Goal: Task Accomplishment & Management: Use online tool/utility

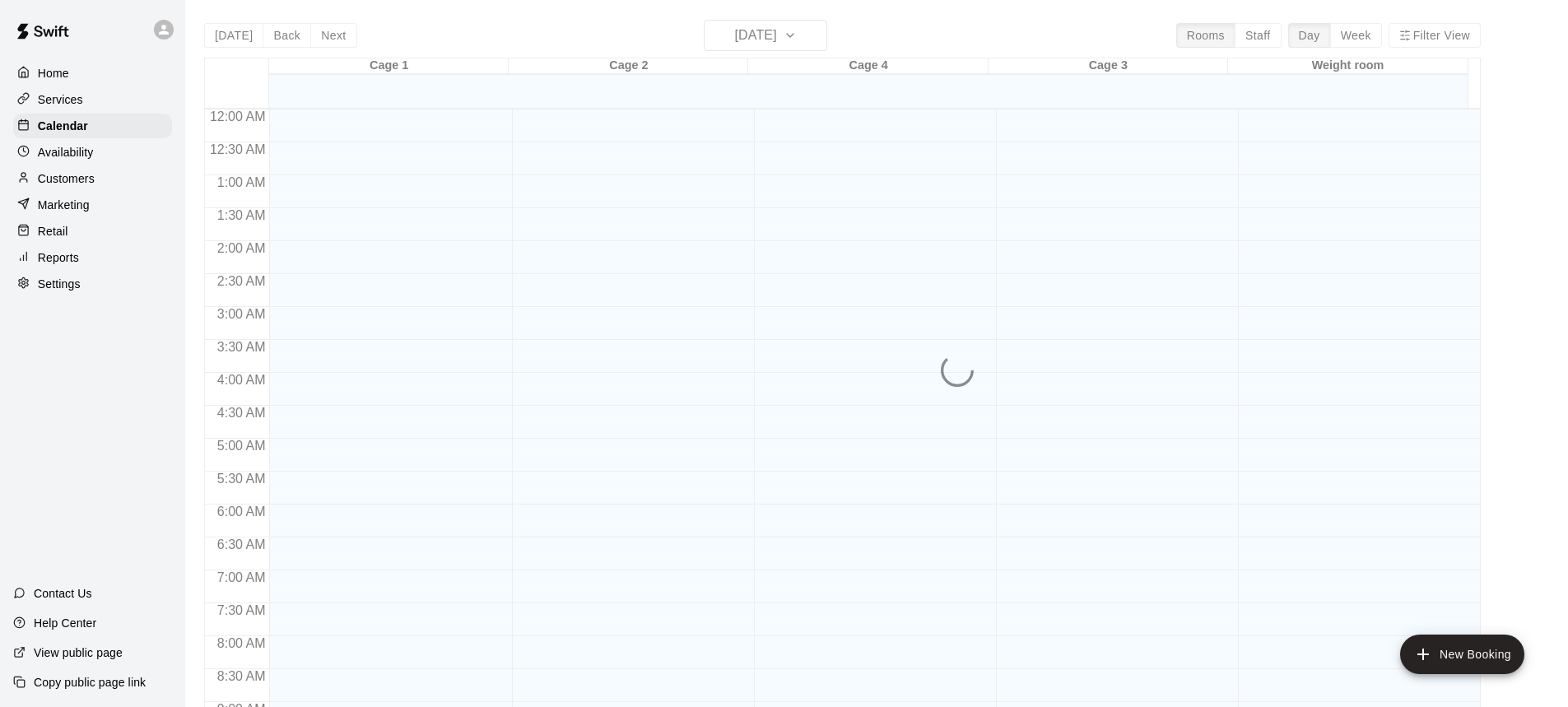
scroll to position [915, 0]
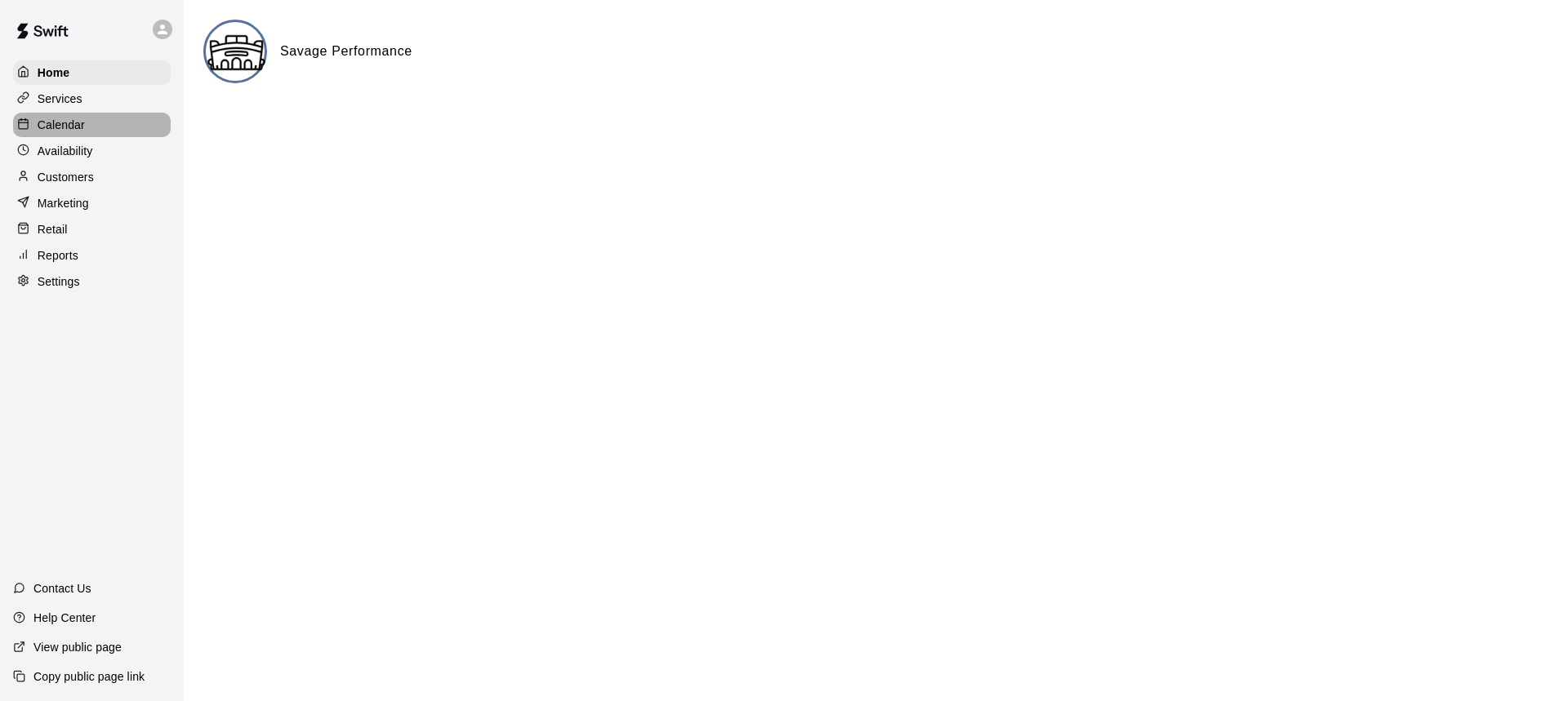
click at [62, 133] on p "Calendar" at bounding box center [61, 125] width 48 height 16
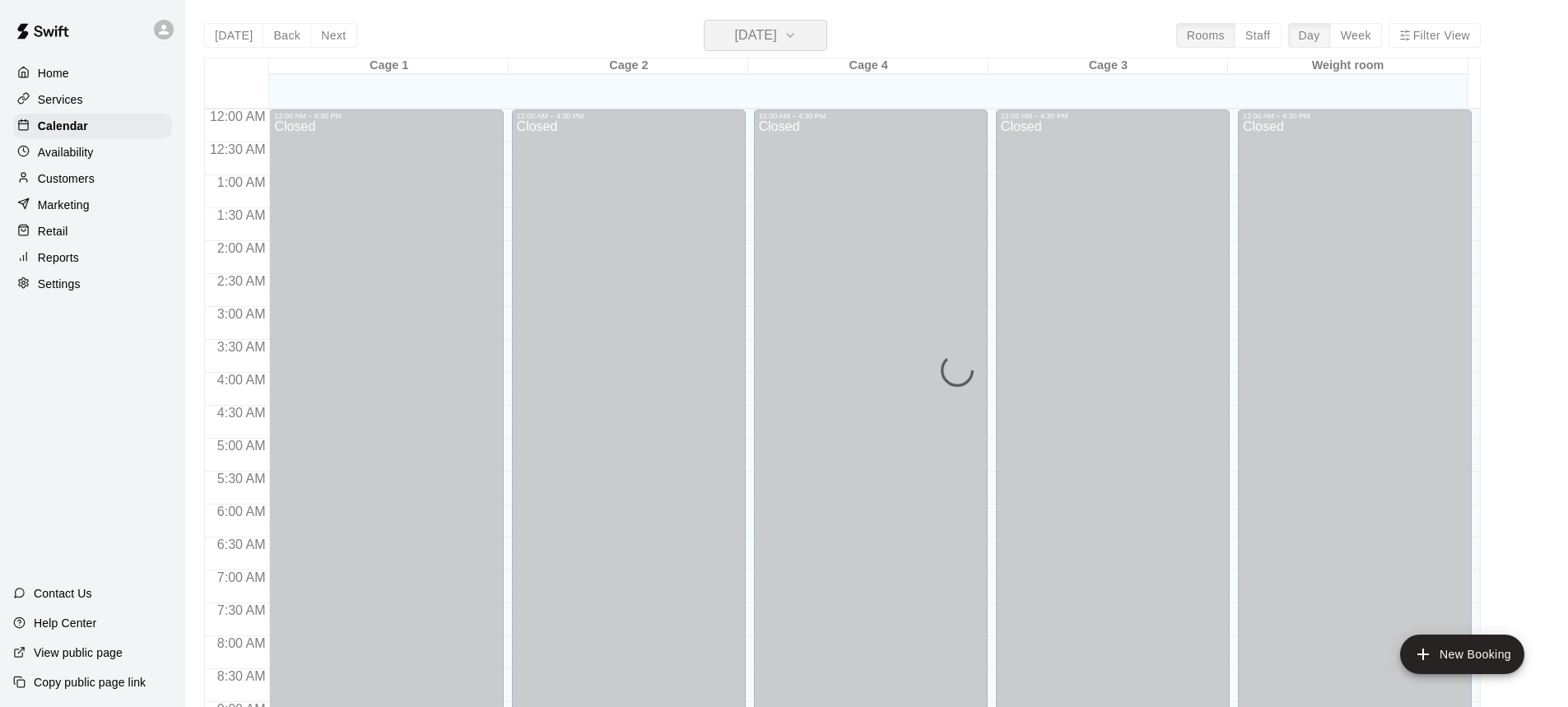
click at [759, 39] on h6 "[DATE]" at bounding box center [756, 35] width 42 height 23
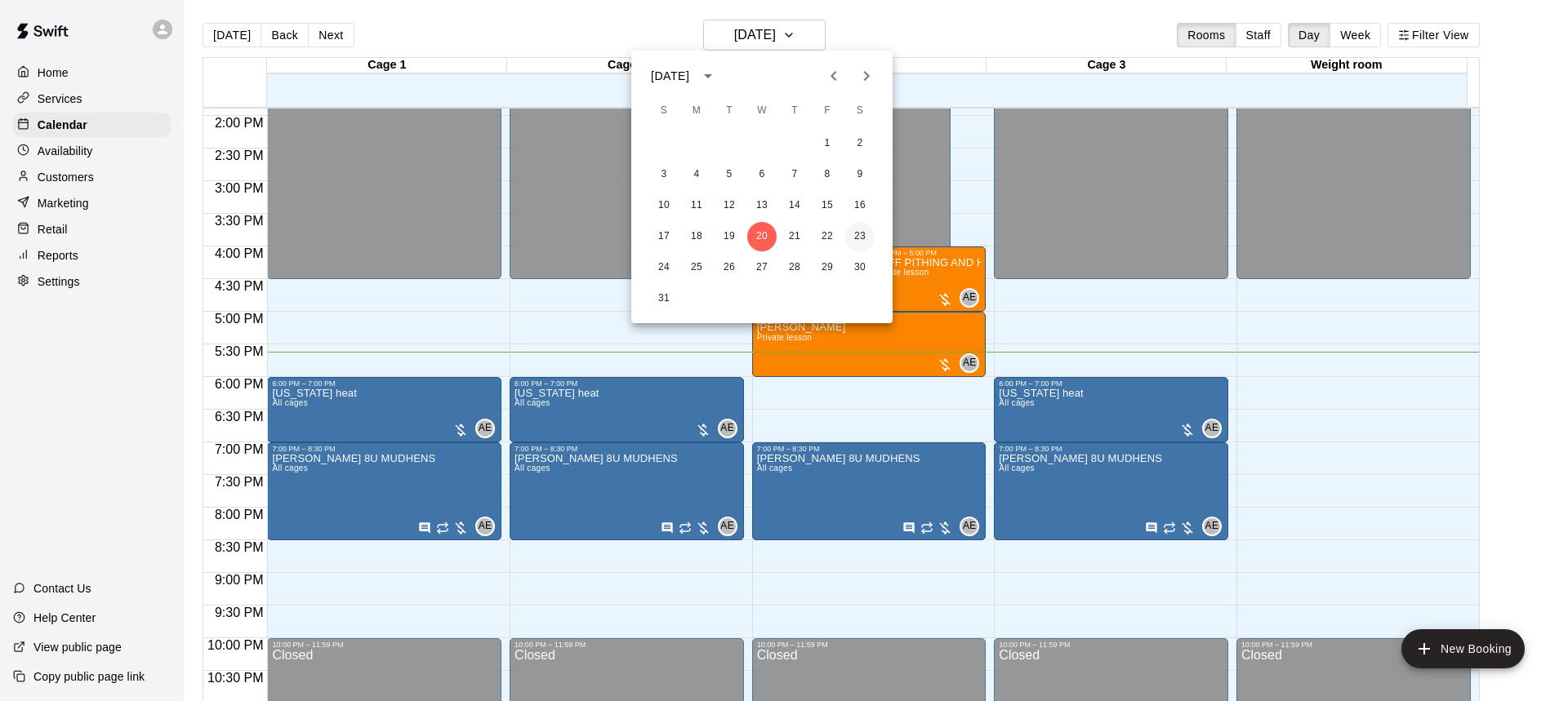
click at [857, 243] on button "23" at bounding box center [860, 236] width 30 height 30
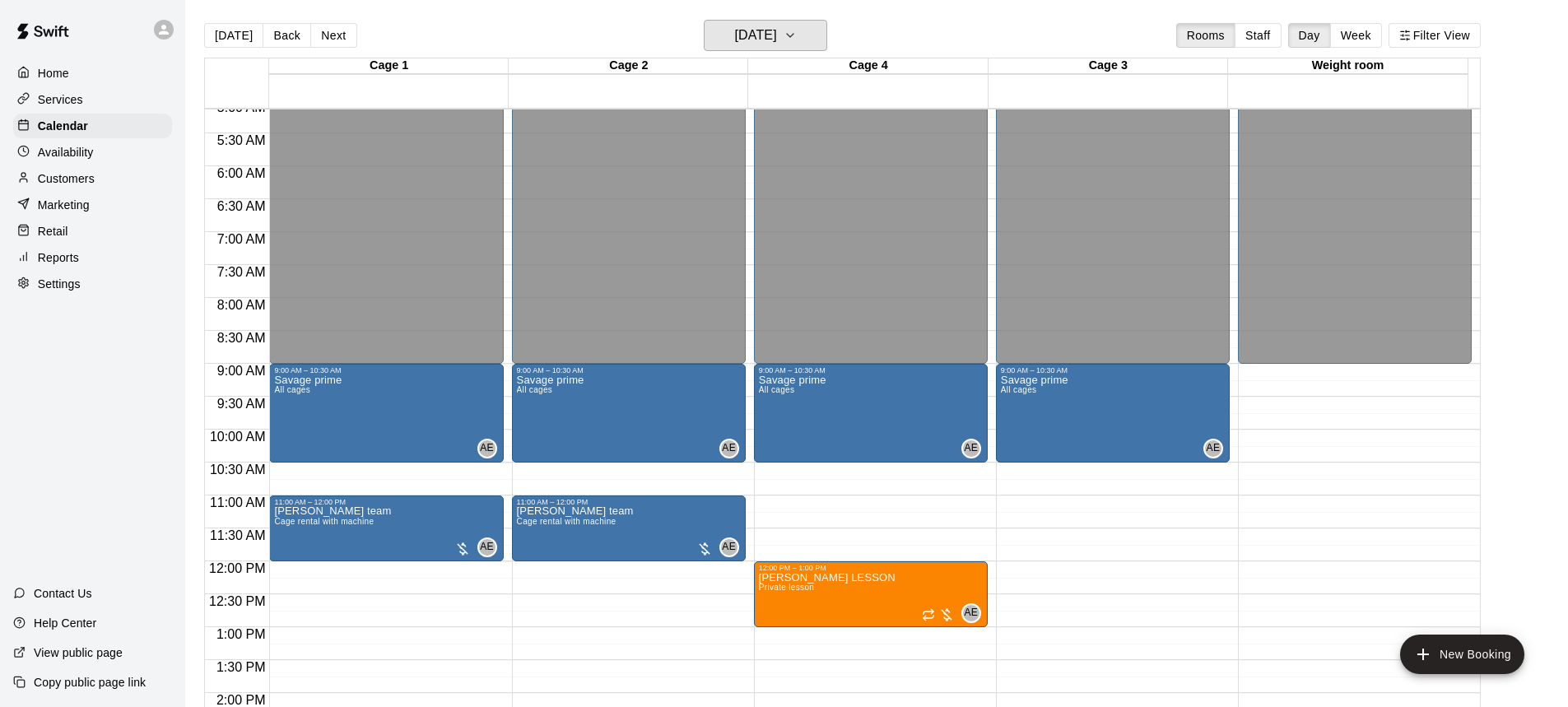
scroll to position [421, 0]
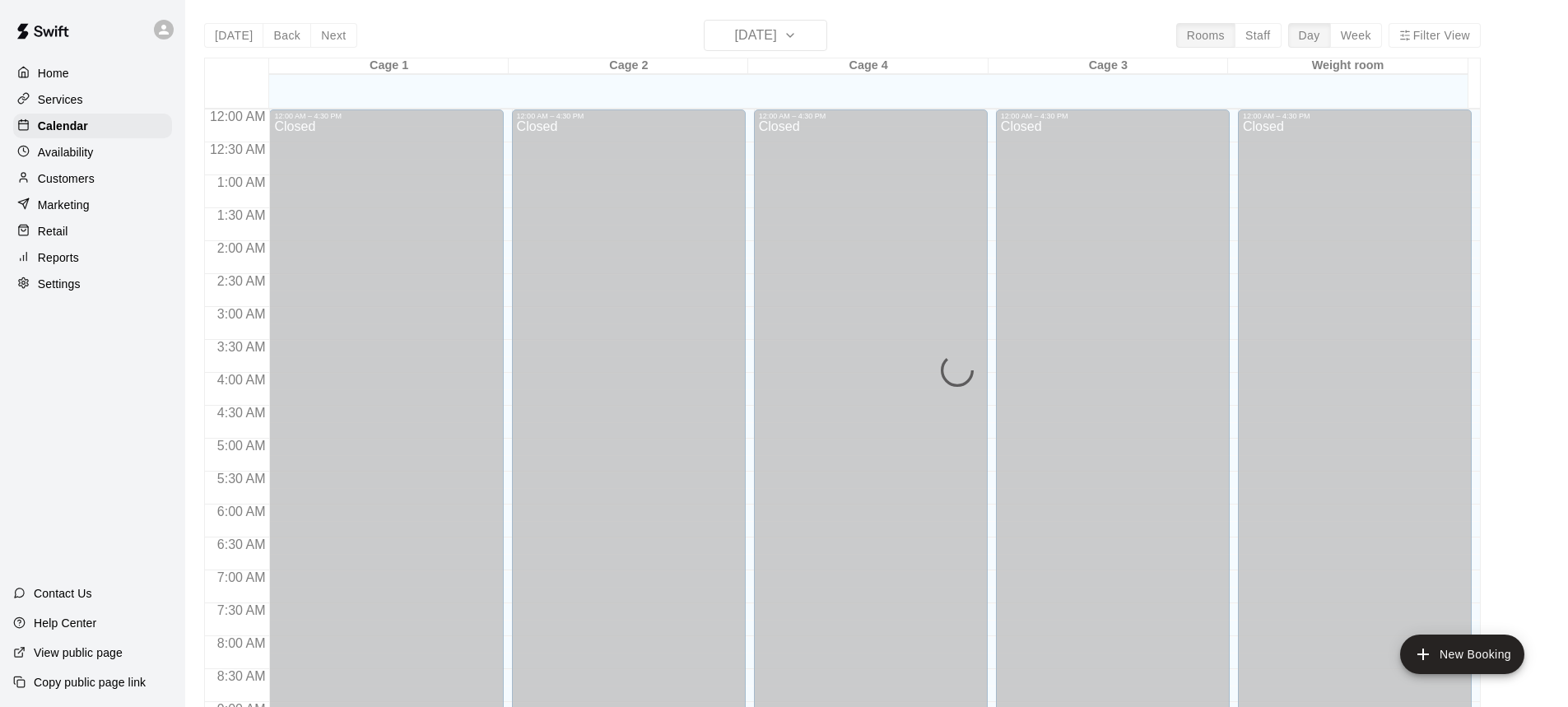
scroll to position [915, 0]
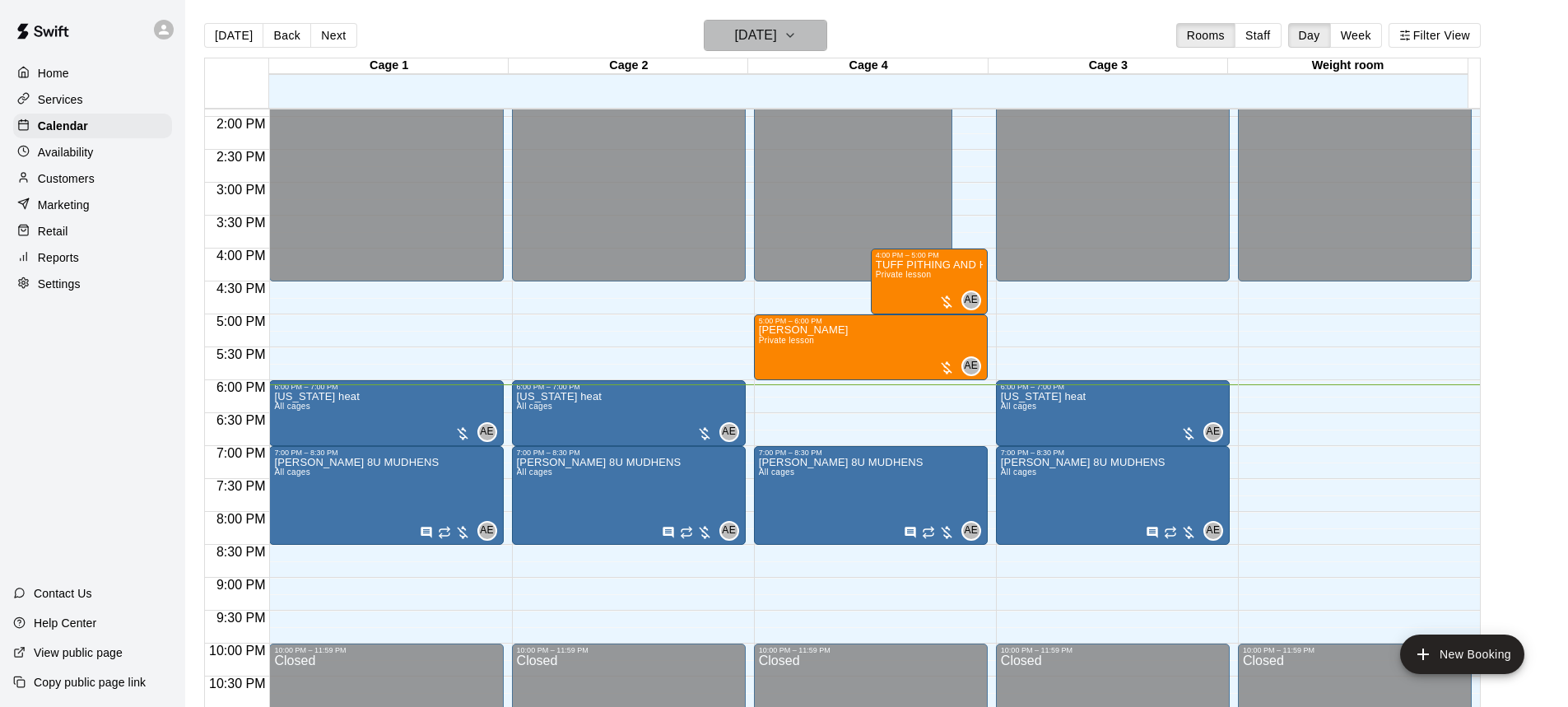
click at [777, 31] on h6 "[DATE]" at bounding box center [756, 35] width 42 height 23
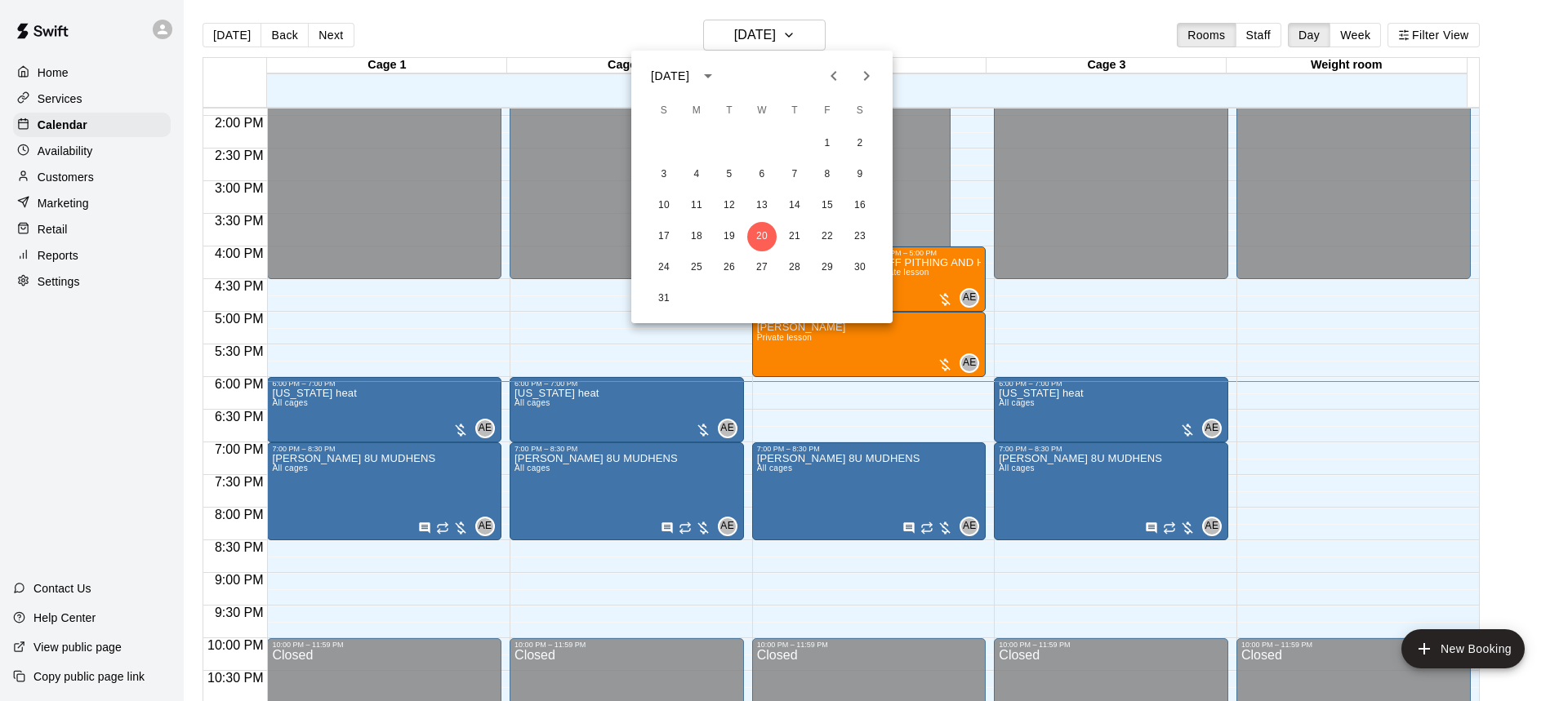
click at [857, 21] on div at bounding box center [784, 350] width 1568 height 701
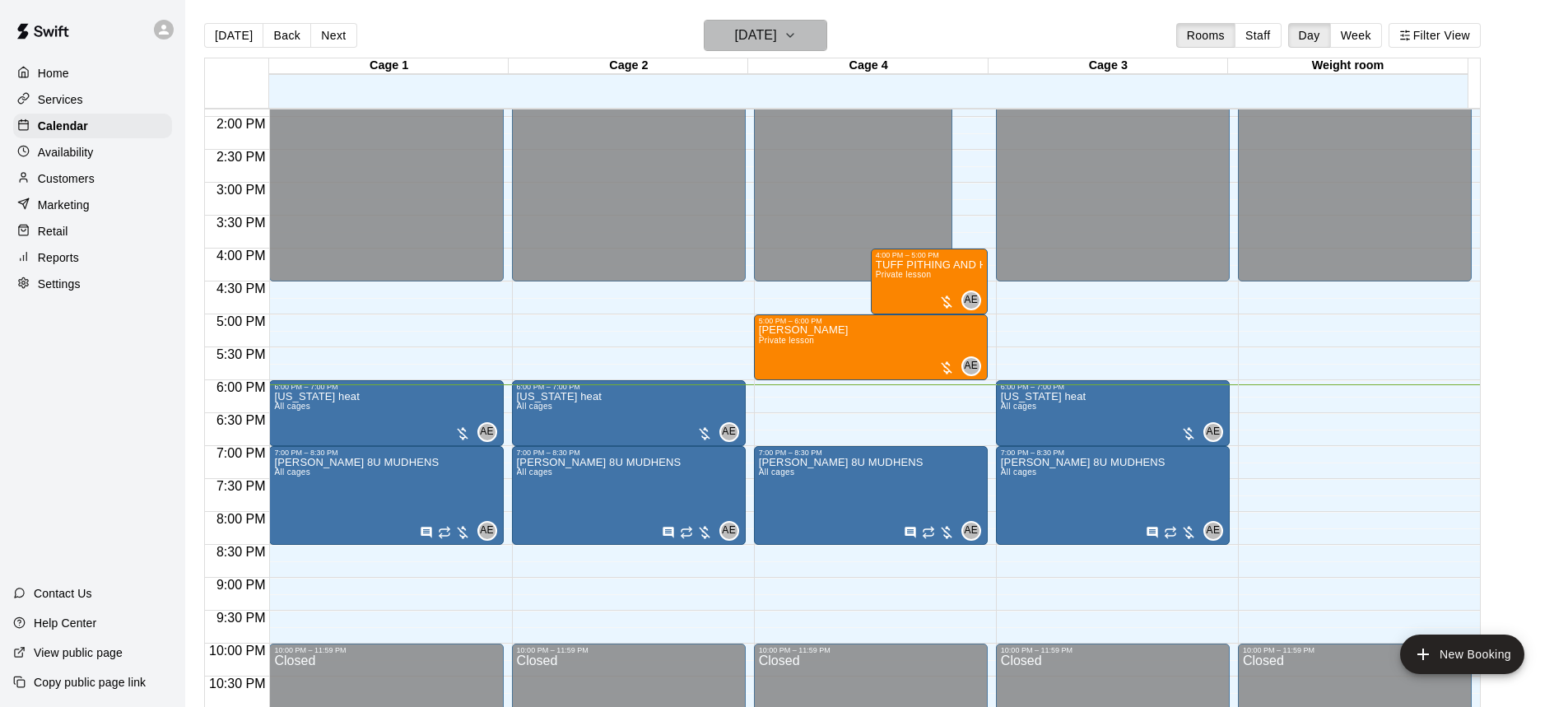
click at [777, 34] on h6 "[DATE]" at bounding box center [756, 35] width 42 height 23
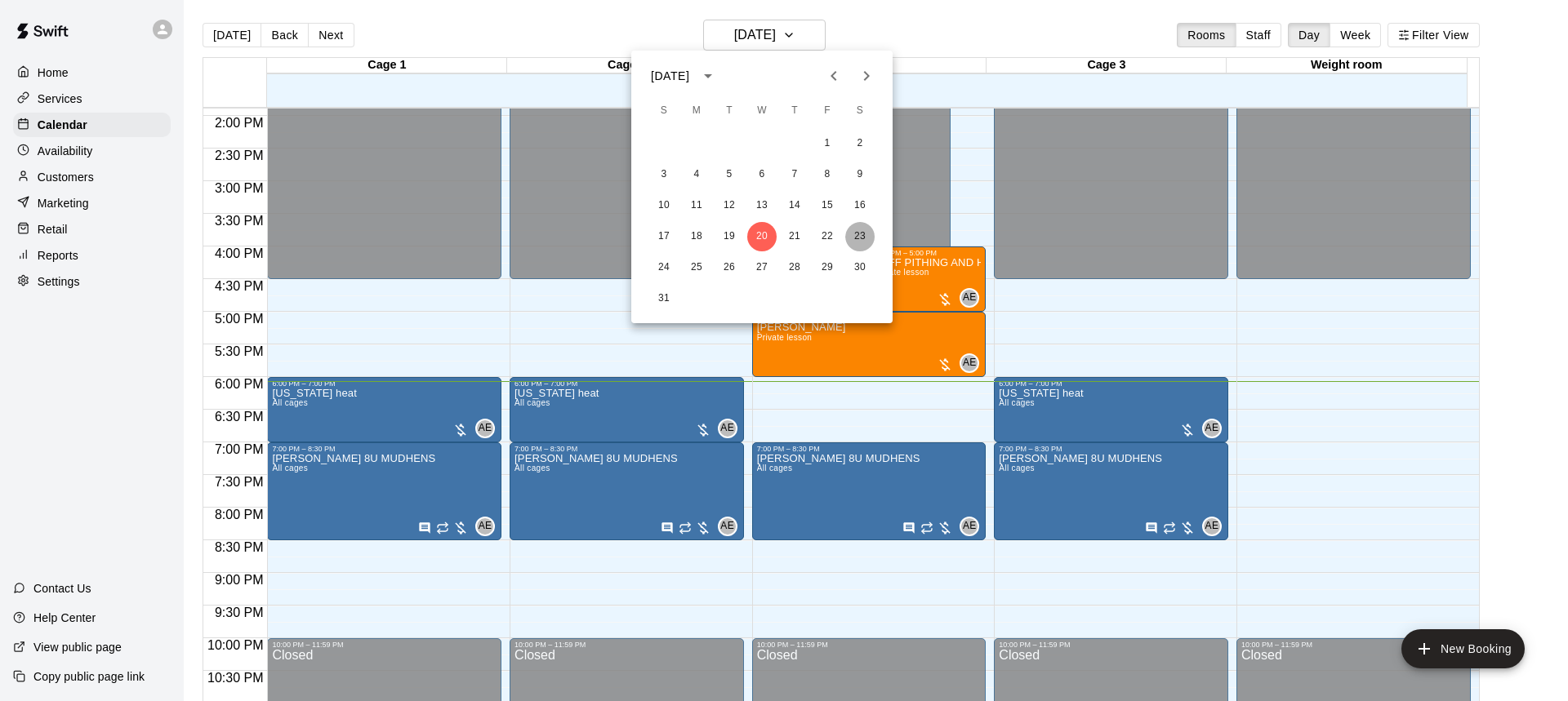
click at [867, 232] on button "23" at bounding box center [860, 236] width 30 height 30
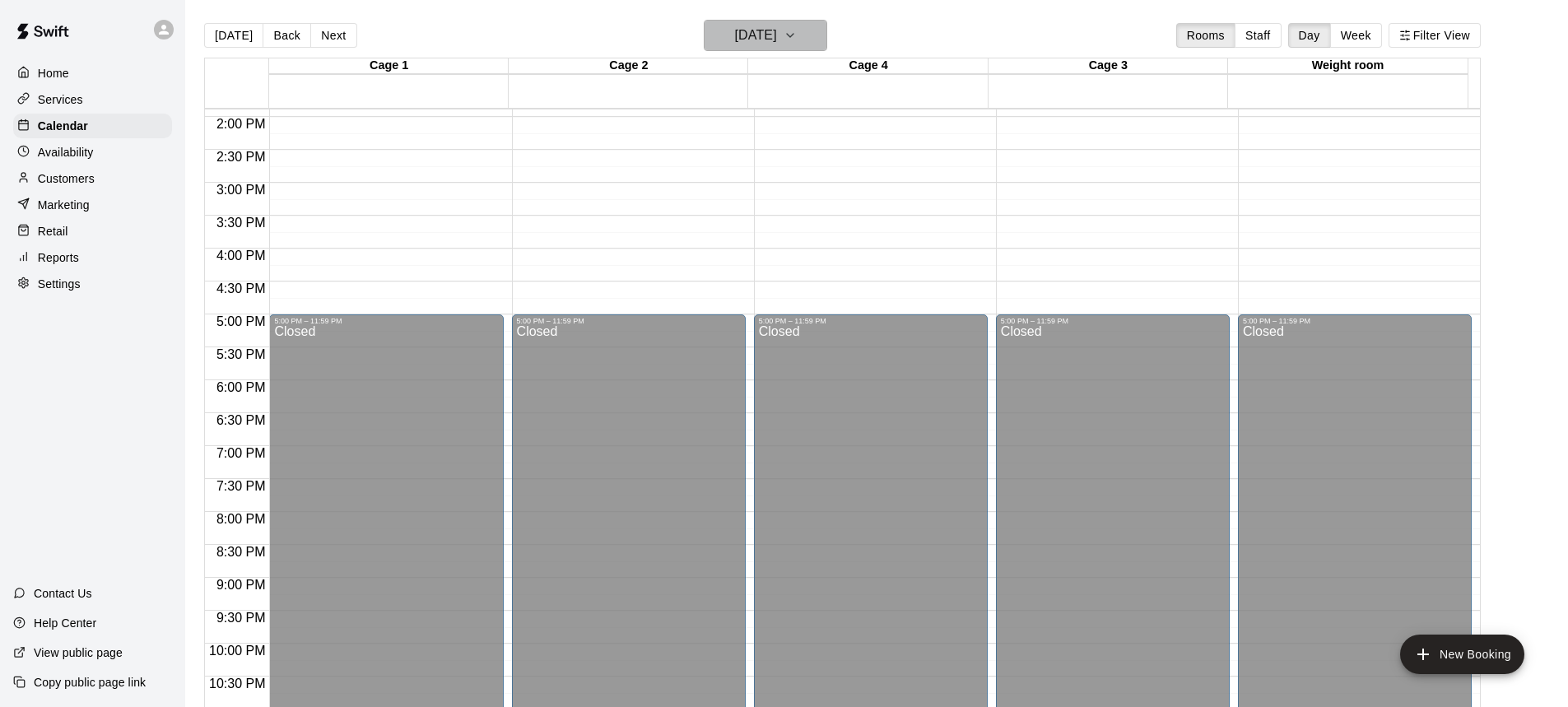
click at [797, 39] on icon "button" at bounding box center [790, 35] width 13 height 20
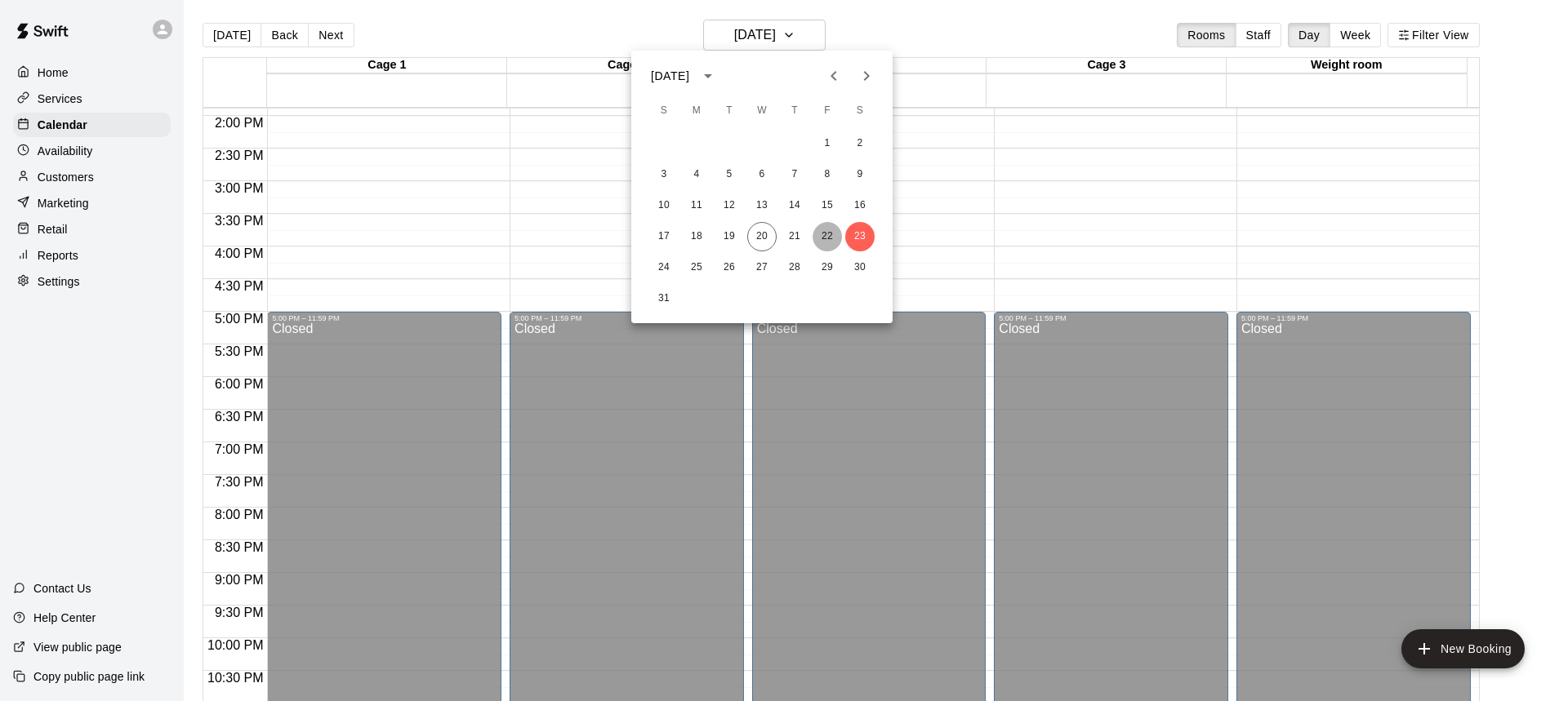
click at [831, 237] on button "22" at bounding box center [827, 236] width 30 height 30
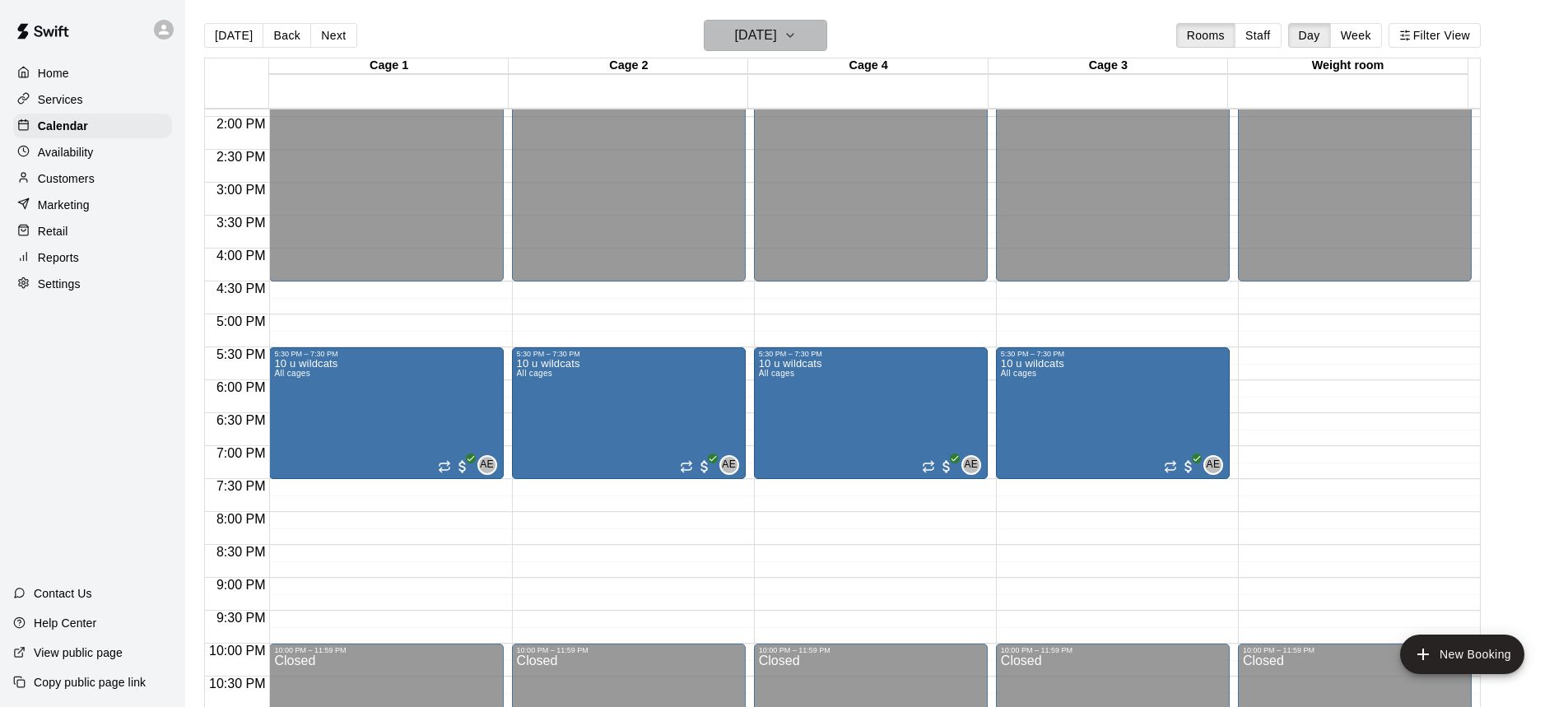
click at [803, 32] on button "Friday Aug 22" at bounding box center [766, 35] width 124 height 31
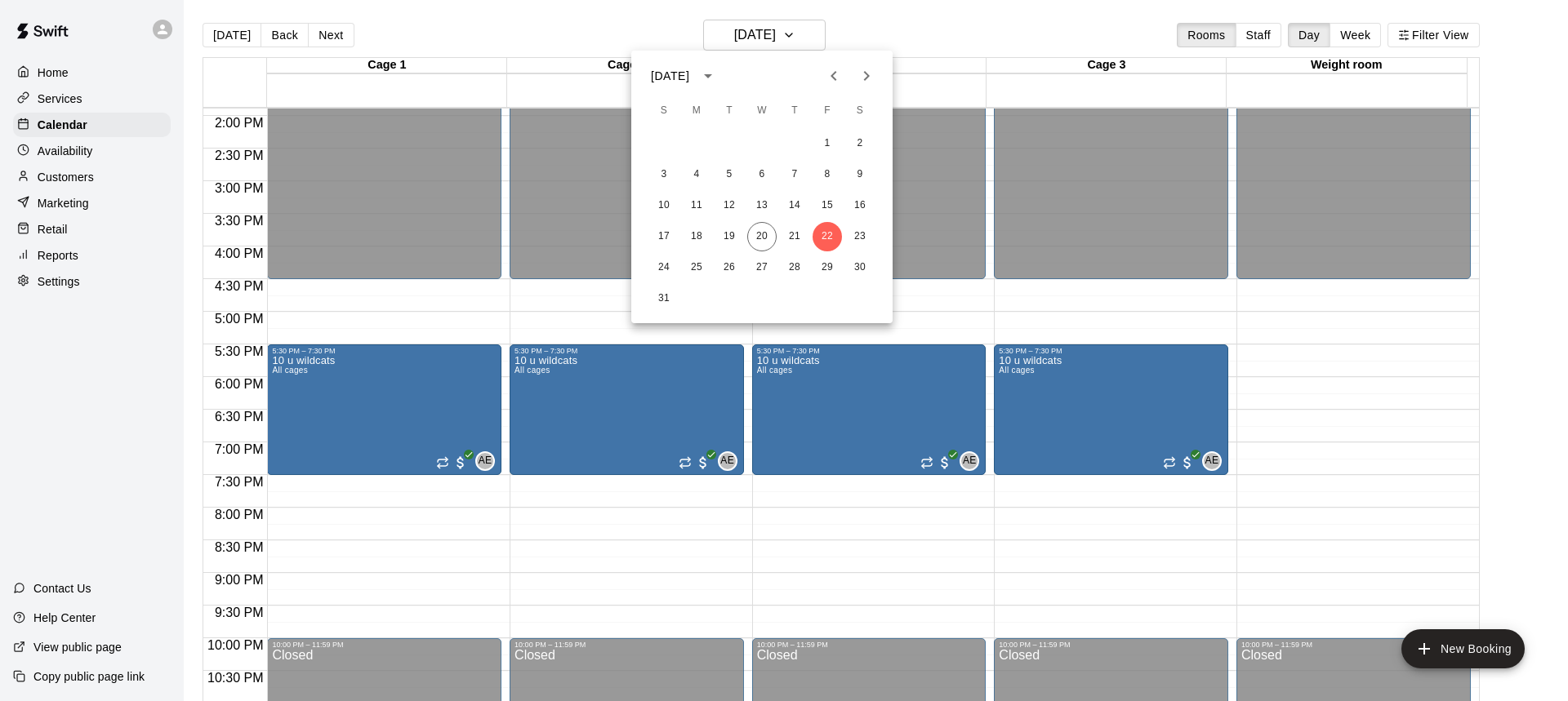
click at [861, 24] on div at bounding box center [784, 350] width 1568 height 701
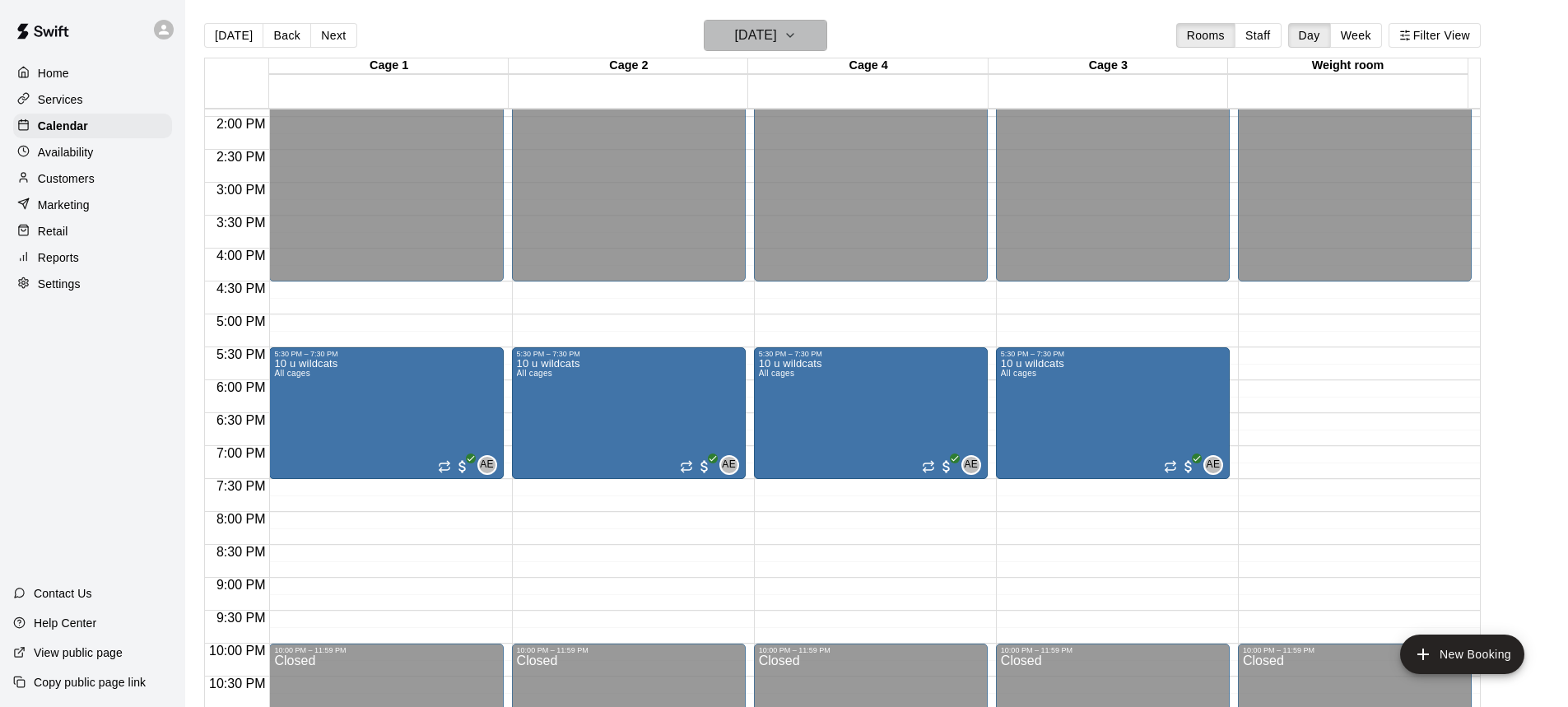
click at [821, 31] on button "Friday Aug 22" at bounding box center [766, 35] width 124 height 31
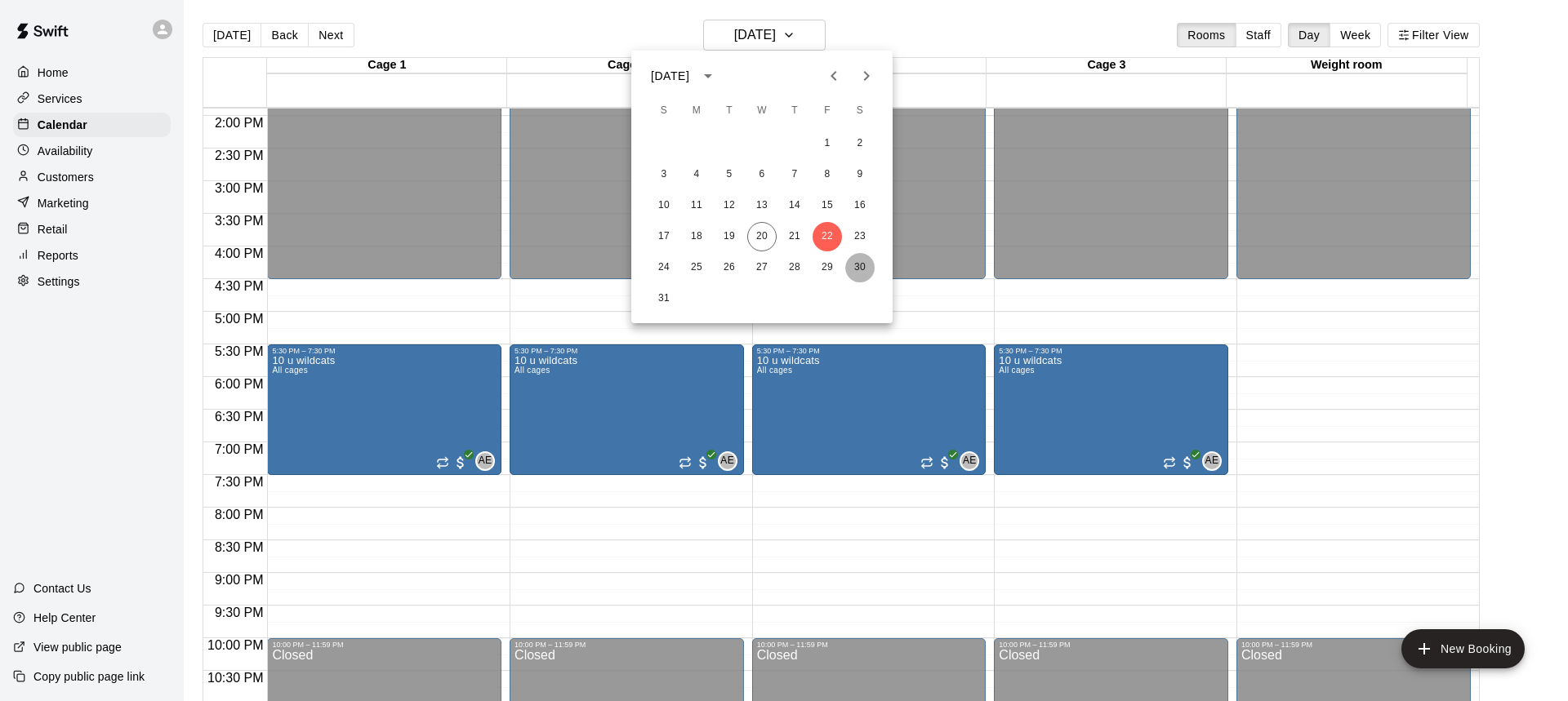
click at [861, 267] on button "30" at bounding box center [860, 268] width 30 height 30
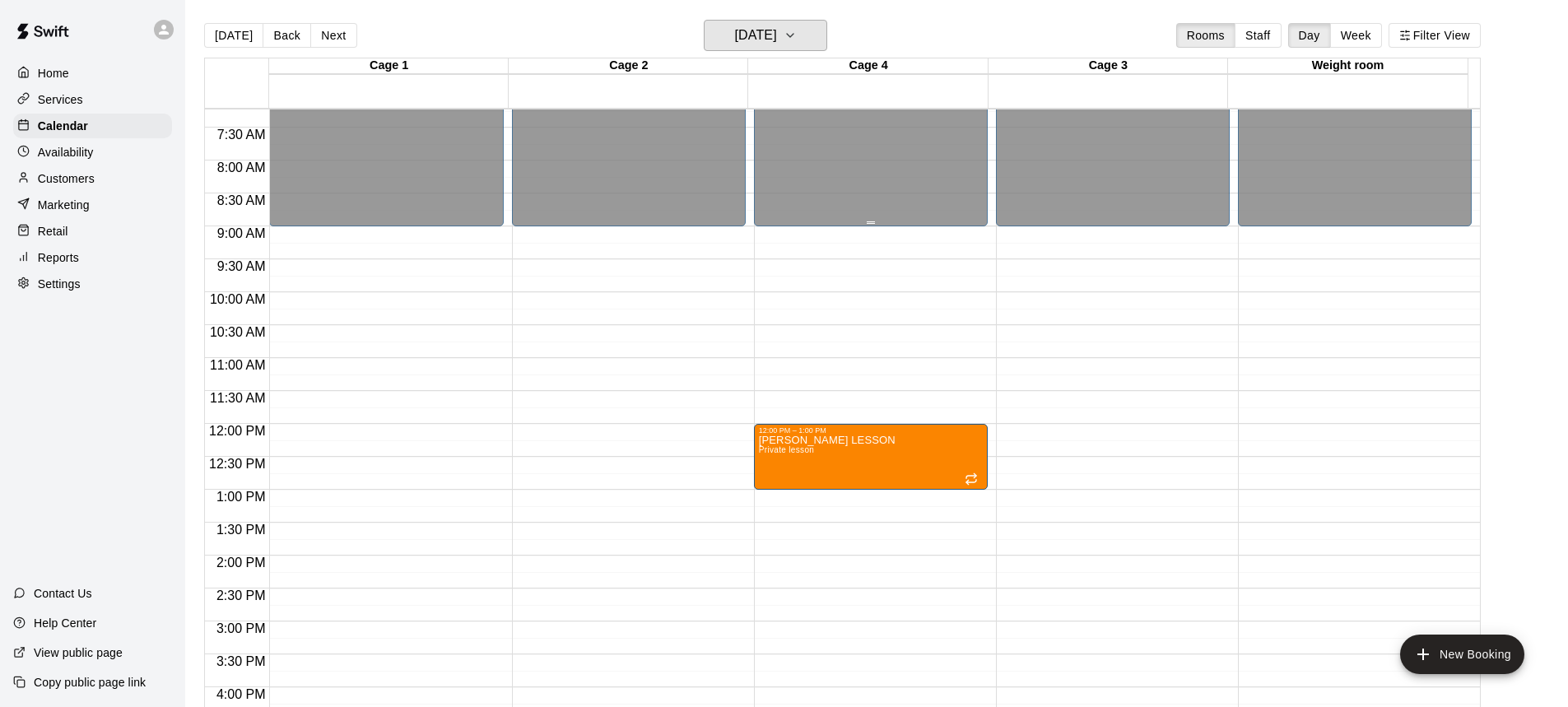
scroll to position [503, 0]
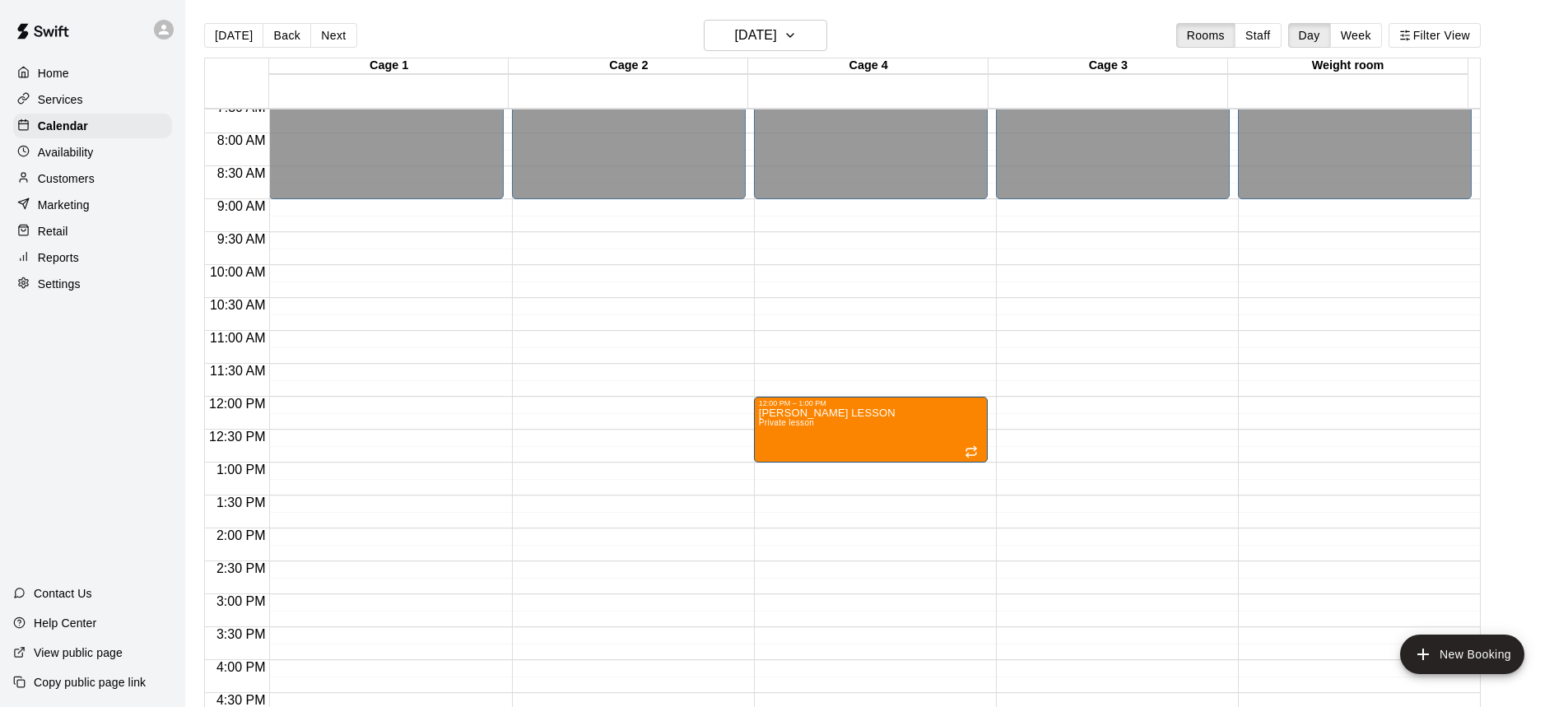
click at [954, 24] on div "Today Back Next Saturday Aug 30 Rooms Staff Day Week Filter View" at bounding box center [843, 39] width 1277 height 38
click at [624, 20] on div "Today Back Next Saturday Aug 30 Rooms Staff Day Week Filter View" at bounding box center [843, 39] width 1277 height 38
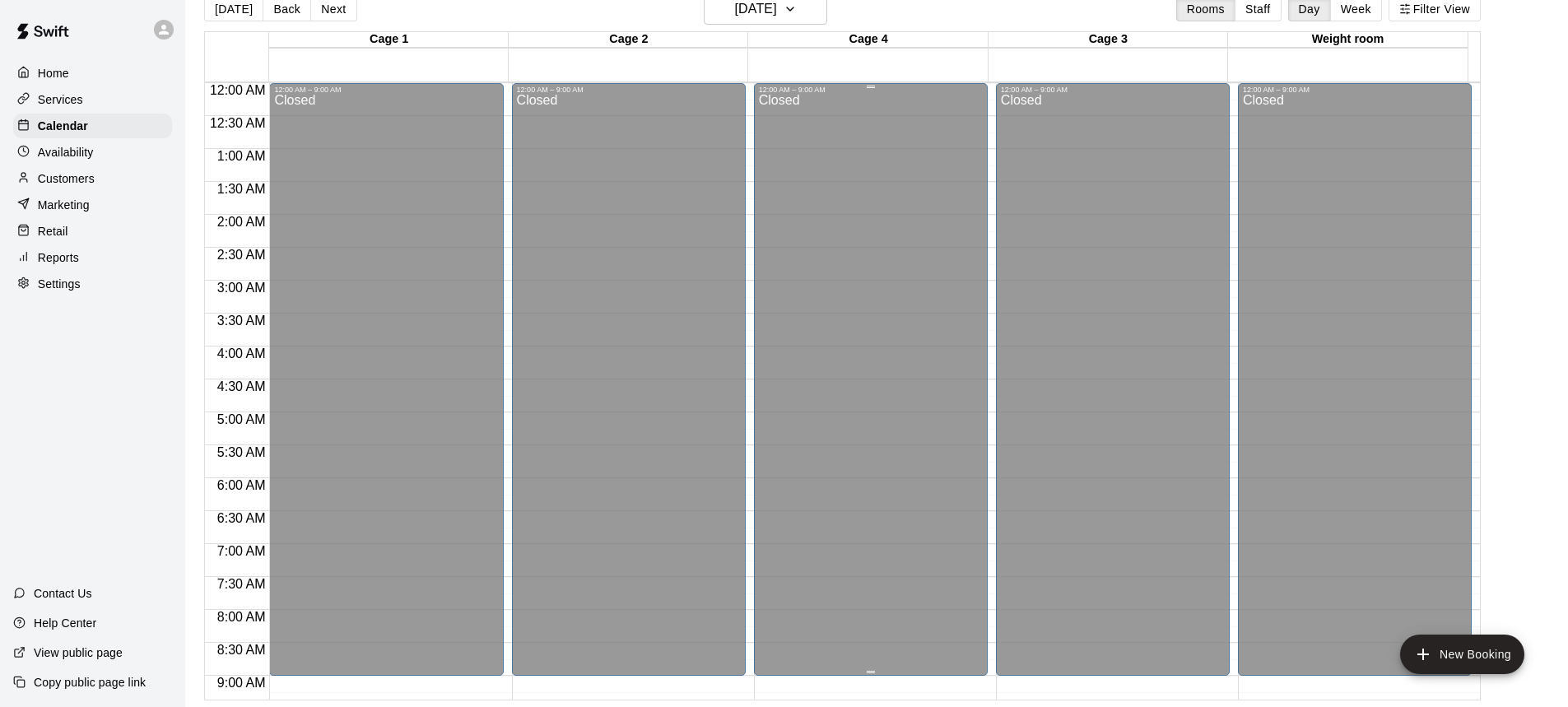
scroll to position [0, 0]
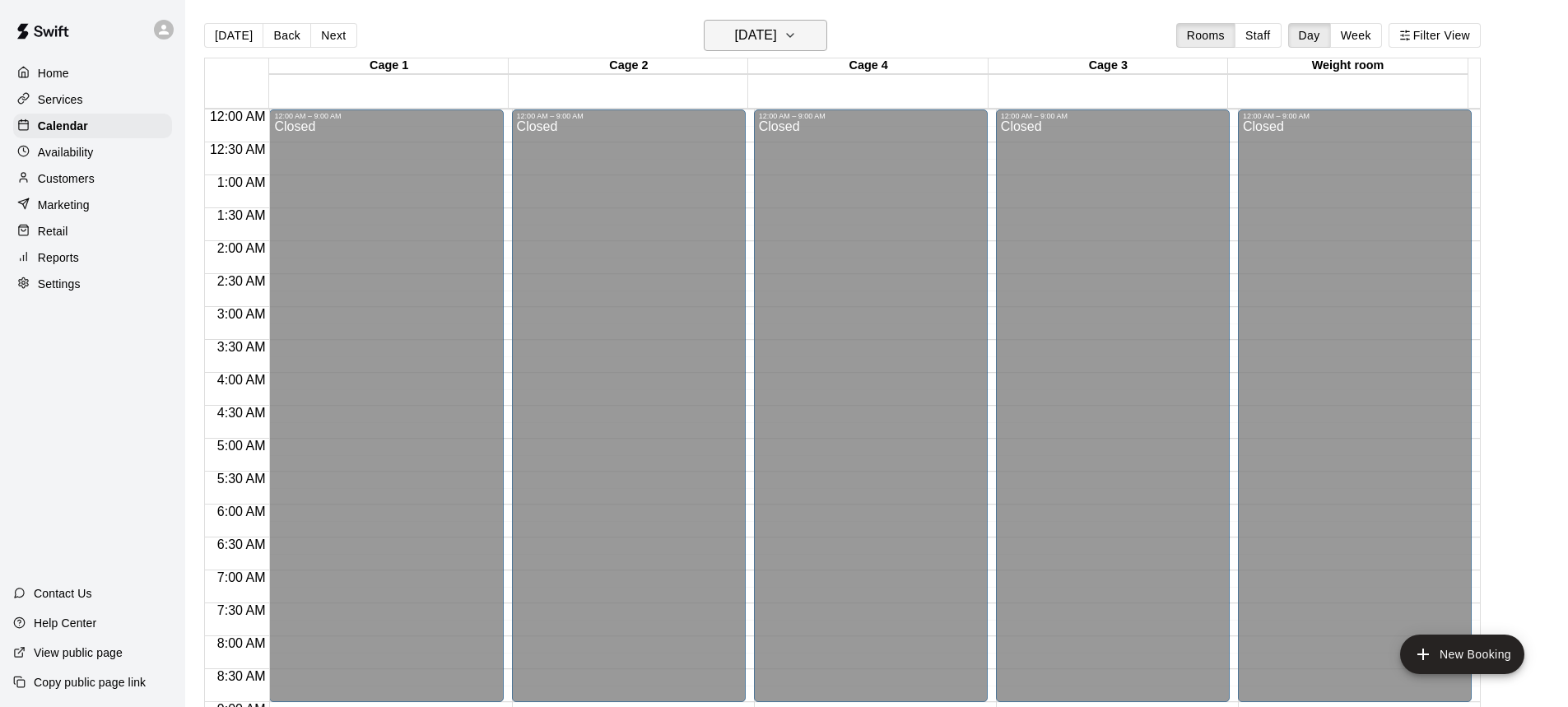
click at [777, 29] on h6 "Saturday Aug 30" at bounding box center [756, 35] width 42 height 23
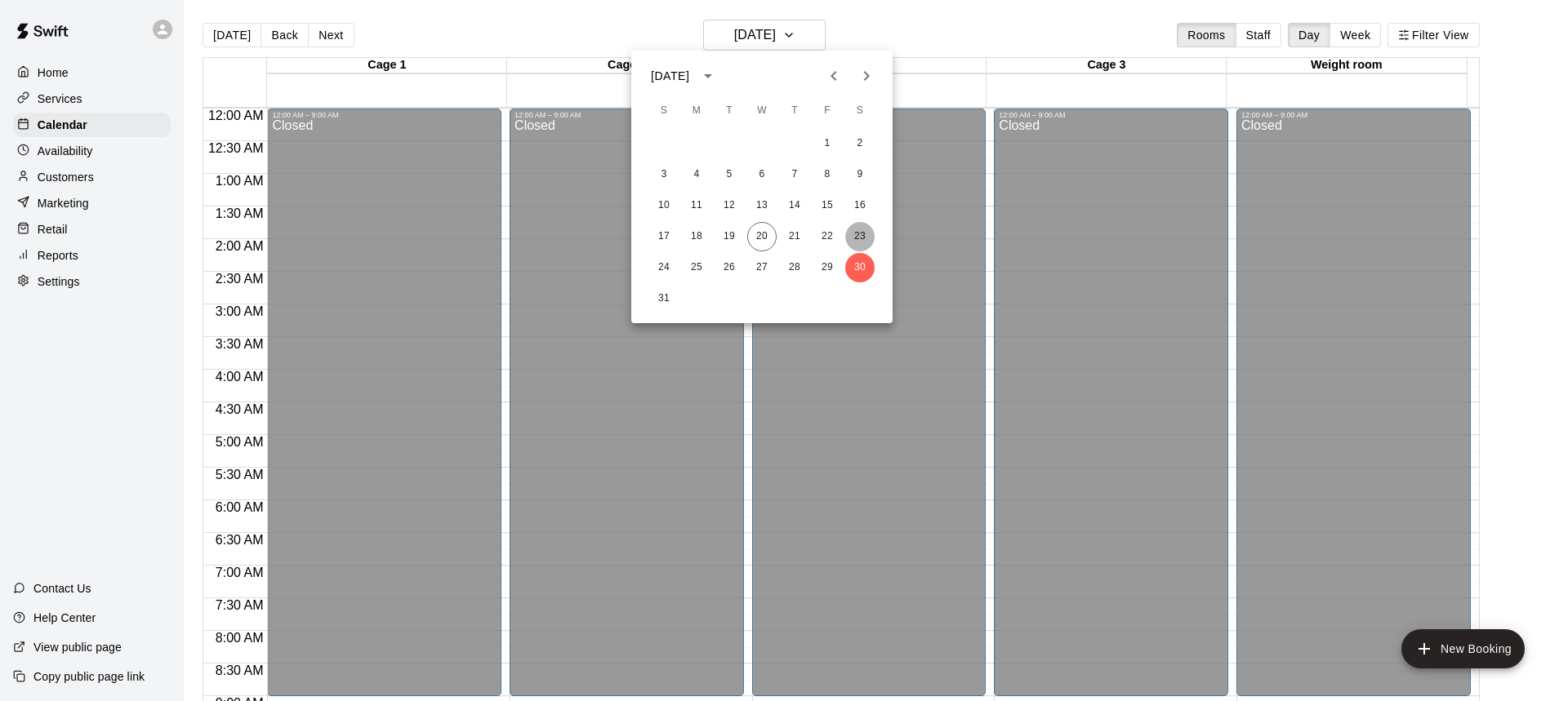
click at [858, 231] on button "23" at bounding box center [860, 236] width 30 height 30
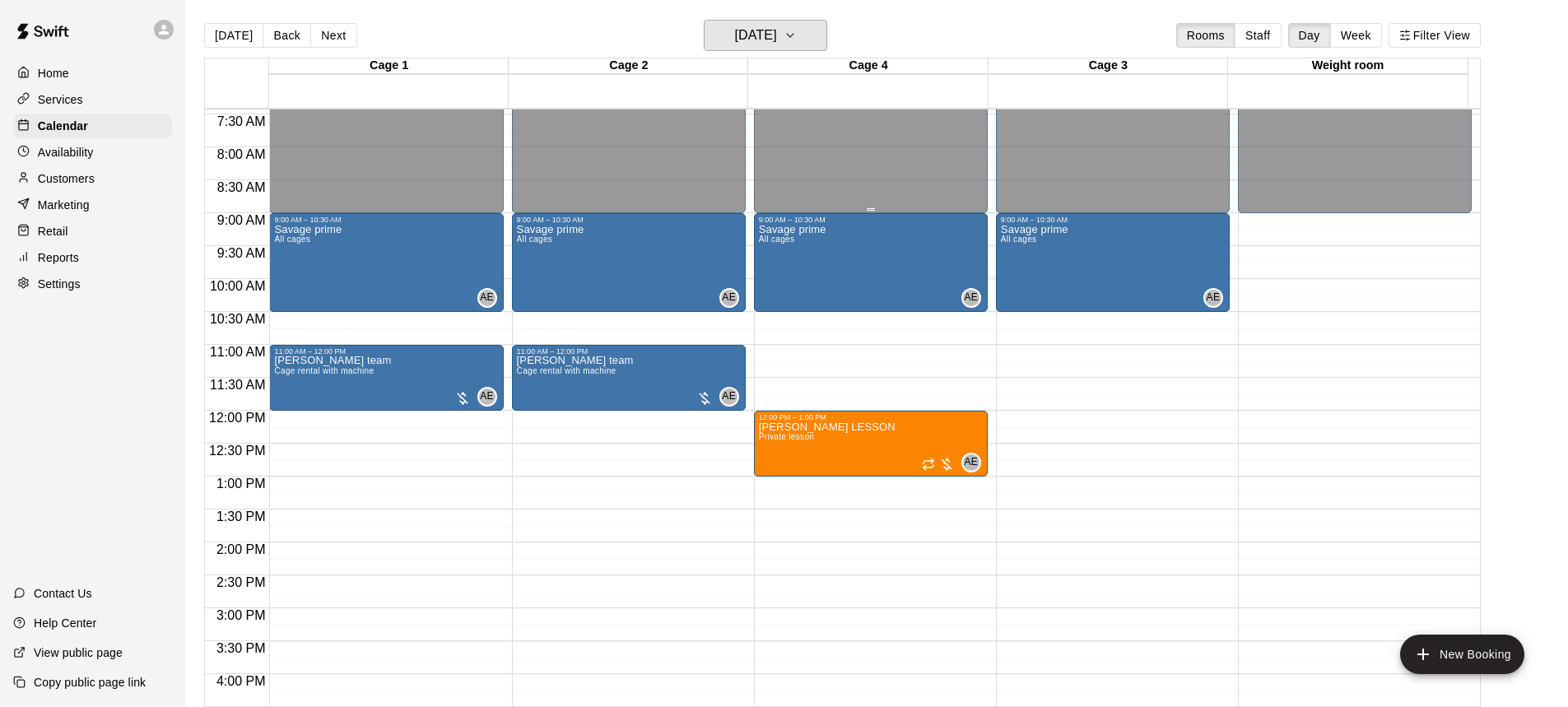
scroll to position [576, 0]
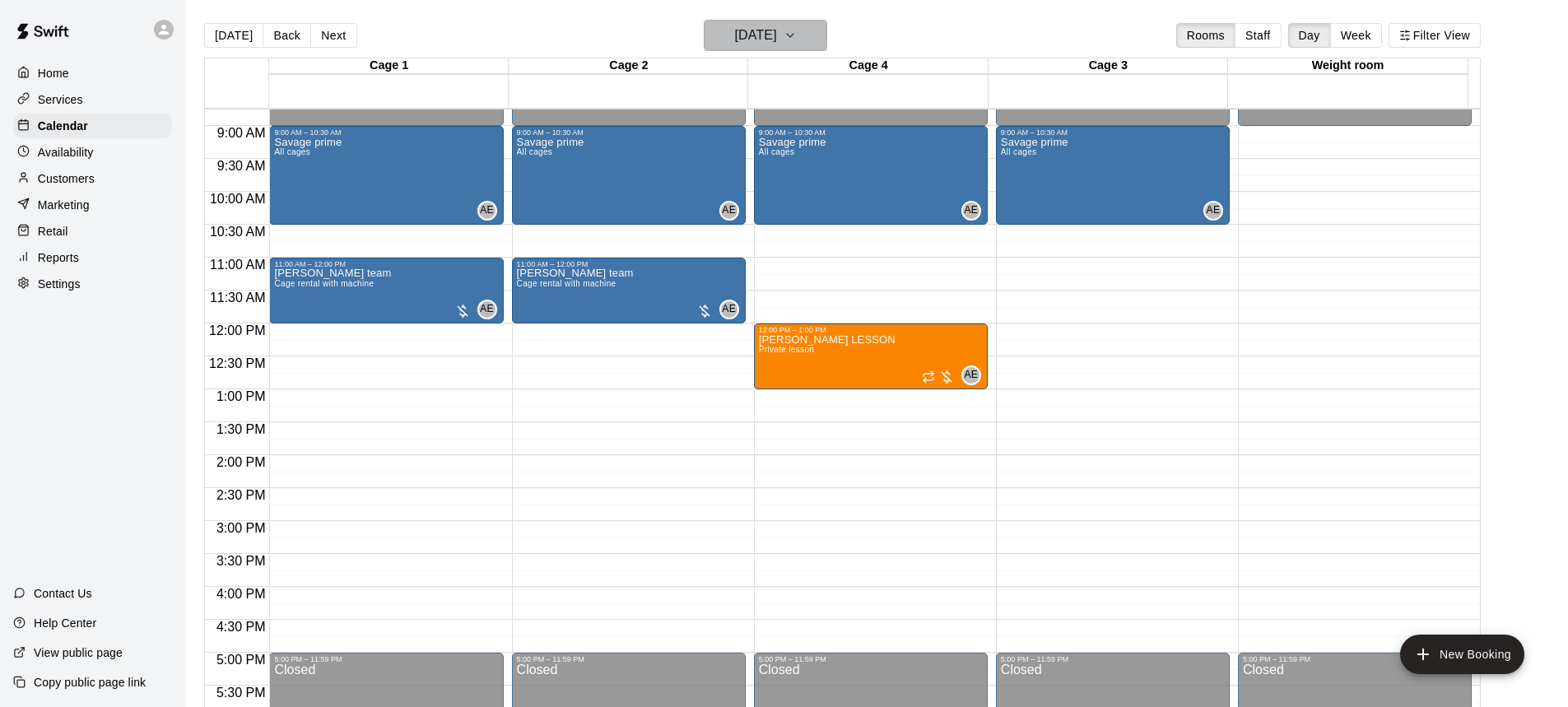
click at [773, 29] on h6 "Saturday Aug 23" at bounding box center [756, 35] width 42 height 23
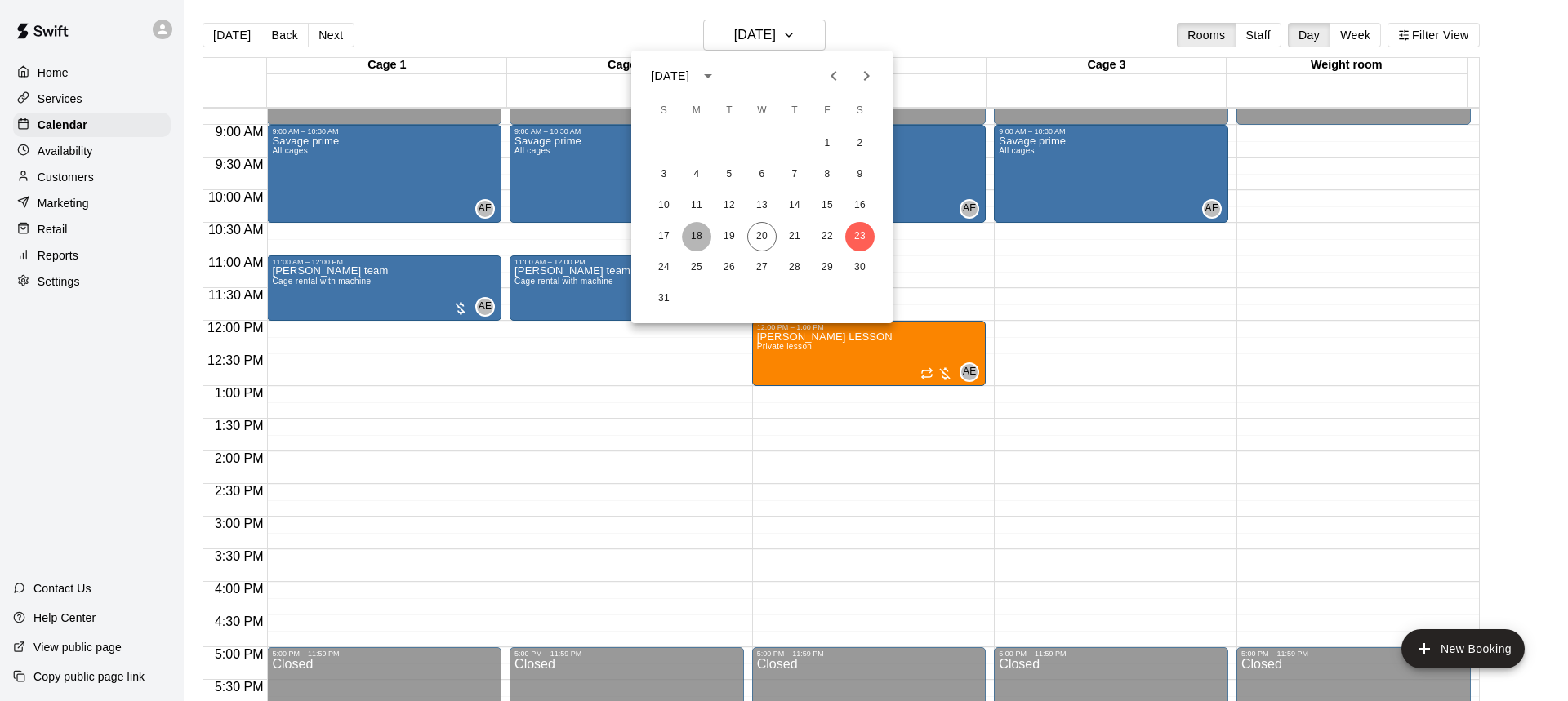
click at [703, 240] on button "18" at bounding box center [697, 236] width 30 height 30
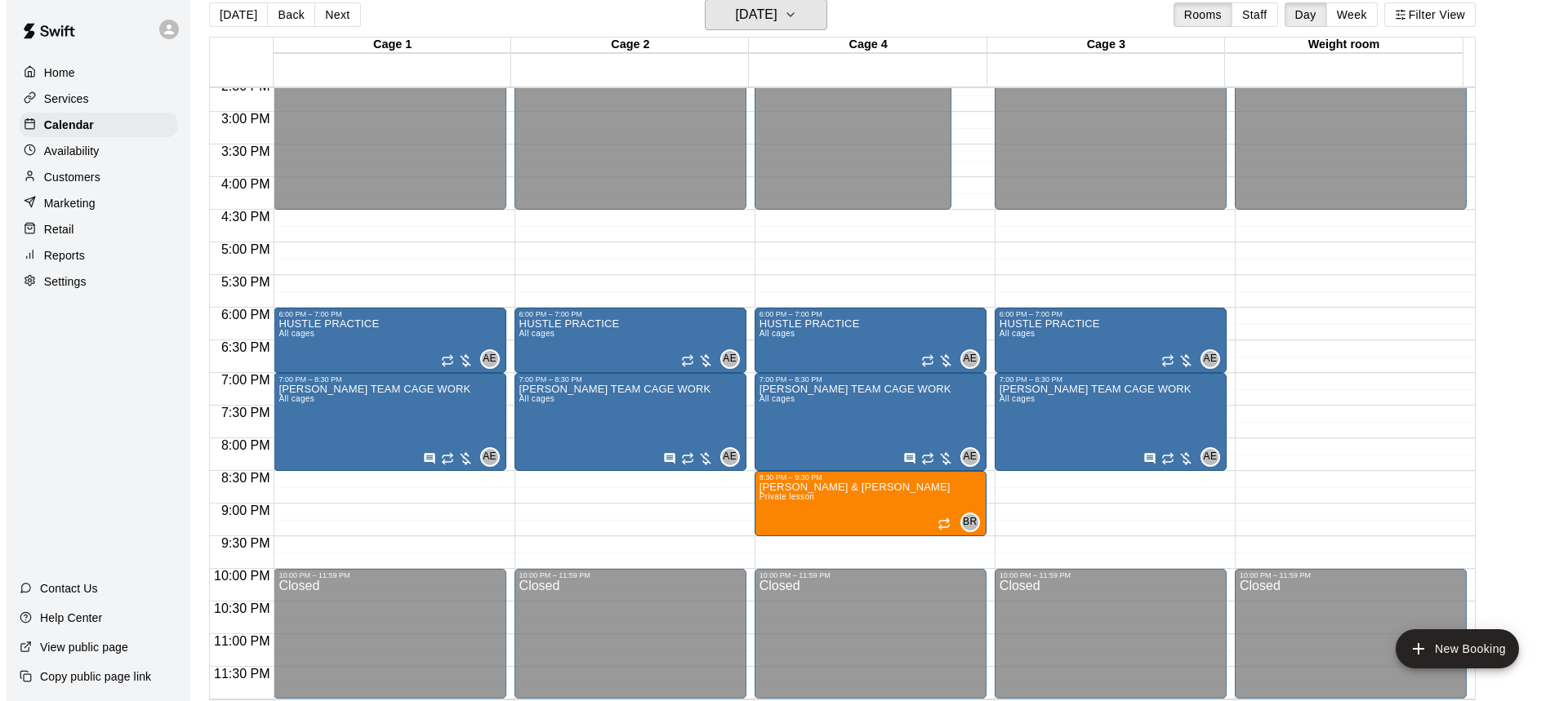
scroll to position [26, 0]
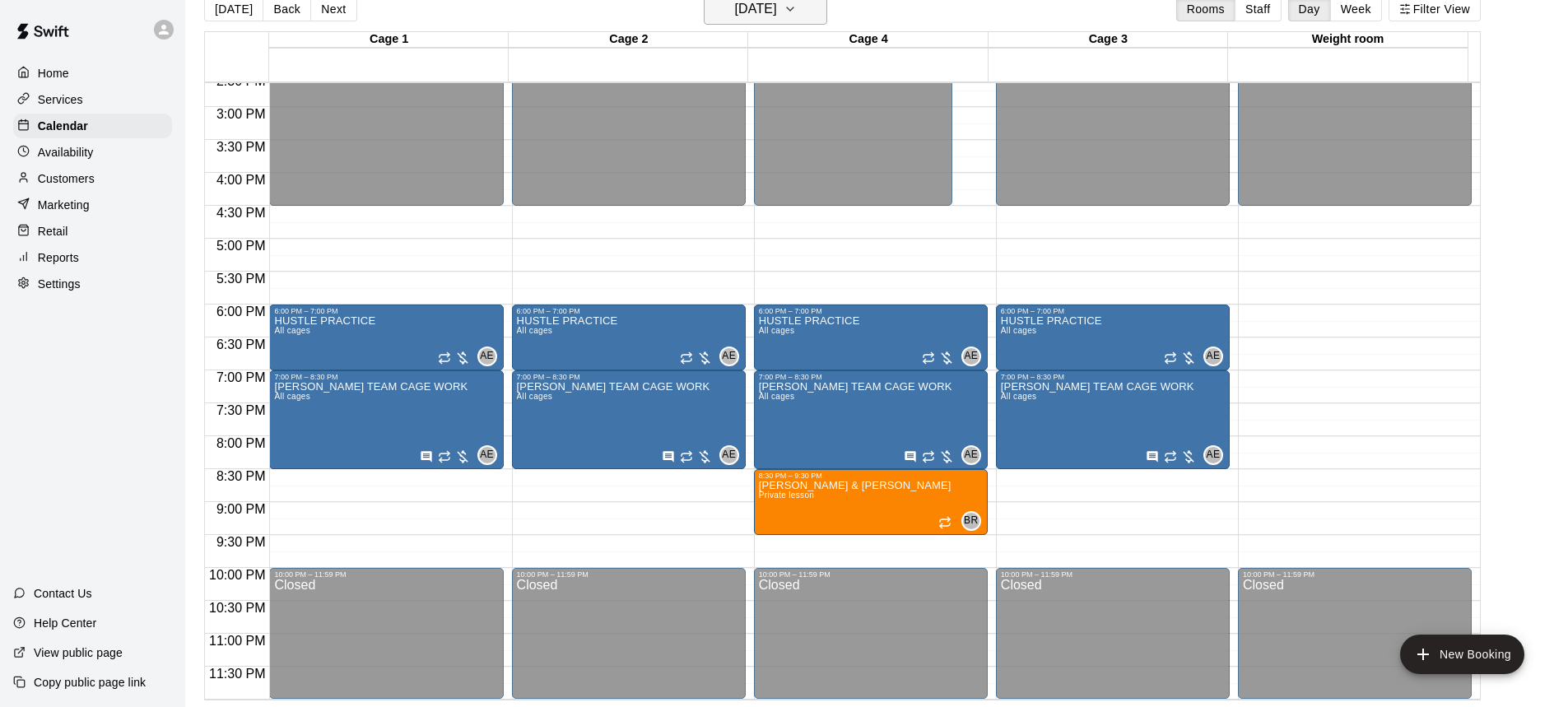
click at [808, 22] on button "Monday Aug 18" at bounding box center [766, 9] width 124 height 31
